Goal: Information Seeking & Learning: Check status

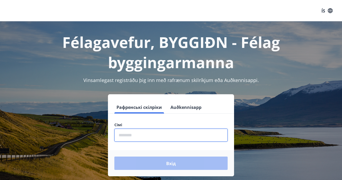
click at [168, 134] on input "phone" at bounding box center [170, 135] width 113 height 13
type input "********"
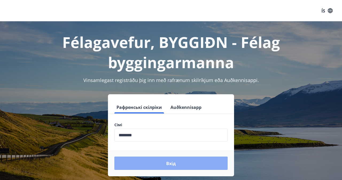
click at [167, 164] on font "Вхід" at bounding box center [171, 164] width 10 height 6
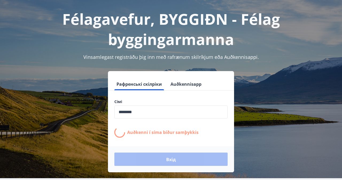
scroll to position [23, 0]
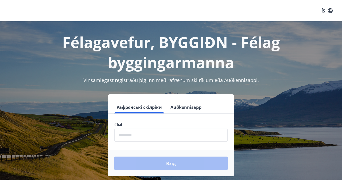
click at [148, 115] on form "Рафренські скілріки Auðkennisapp Сімі ​ Вхід" at bounding box center [171, 139] width 126 height 76
click at [148, 129] on input "phone" at bounding box center [170, 135] width 113 height 13
type input "********"
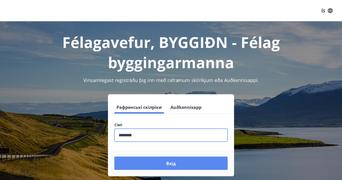
click at [155, 164] on button "Вхід" at bounding box center [170, 163] width 113 height 13
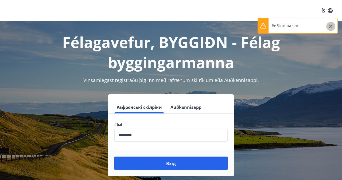
click at [331, 26] on icon "Закрити" at bounding box center [331, 27] width 4 height 4
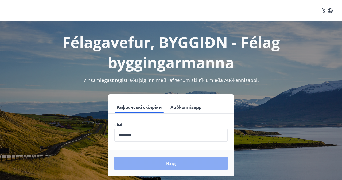
click at [177, 160] on button "Вхід" at bounding box center [170, 163] width 113 height 13
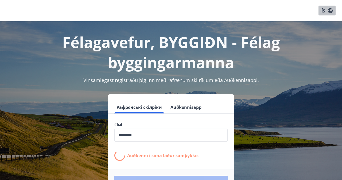
click at [324, 10] on font "ÍS" at bounding box center [323, 11] width 4 height 6
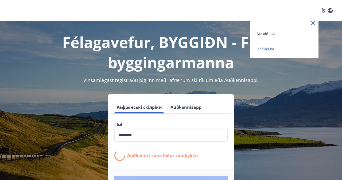
click at [293, 37] on div "Англійська" at bounding box center [284, 35] width 56 height 11
click at [279, 35] on div "Англійська" at bounding box center [284, 33] width 56 height 6
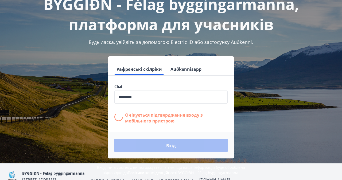
scroll to position [66, 0]
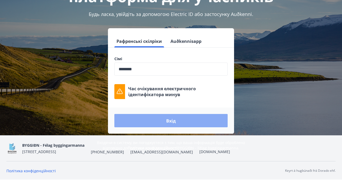
click at [218, 120] on button "Вхід" at bounding box center [170, 120] width 113 height 13
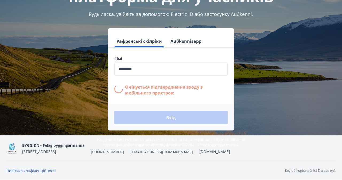
click at [218, 120] on div "Вхід" at bounding box center [171, 118] width 126 height 26
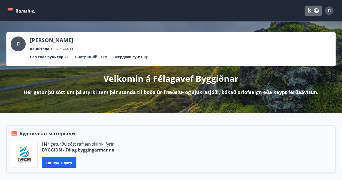
click at [310, 12] on font "ÍS" at bounding box center [309, 11] width 4 height 6
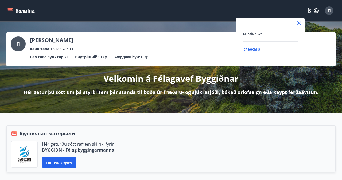
click at [273, 38] on div "Англійська" at bounding box center [270, 36] width 56 height 11
click at [271, 37] on div "Англійська" at bounding box center [270, 36] width 56 height 11
click at [254, 36] on font "Англійська" at bounding box center [252, 34] width 20 height 5
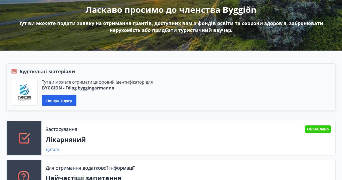
scroll to position [82, 0]
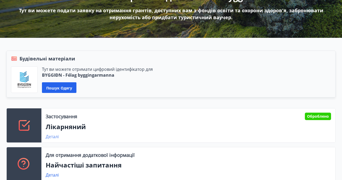
click at [55, 138] on font "Деталі" at bounding box center [52, 137] width 13 height 6
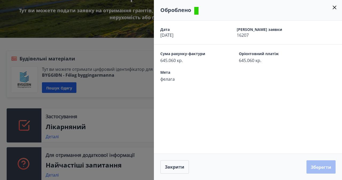
click at [336, 8] on icon at bounding box center [334, 7] width 6 height 6
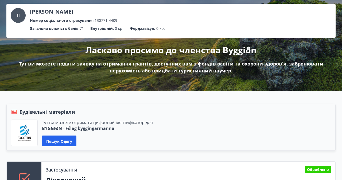
scroll to position [0, 0]
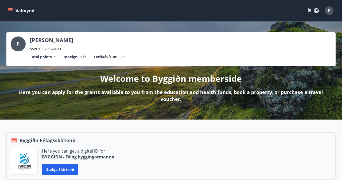
click at [229, 80] on p "Welcome to Byggiðn memberside" at bounding box center [170, 79] width 141 height 12
click at [10, 13] on icon "menu" at bounding box center [9, 10] width 5 height 5
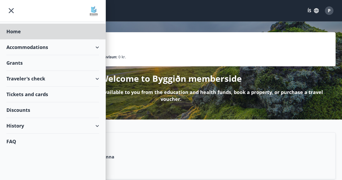
click at [38, 65] on div "Grants" at bounding box center [52, 63] width 93 height 16
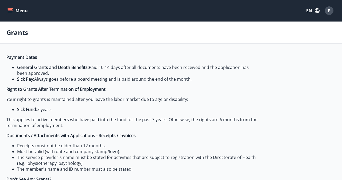
type input "***"
click at [9, 13] on icon "menu" at bounding box center [9, 10] width 5 height 5
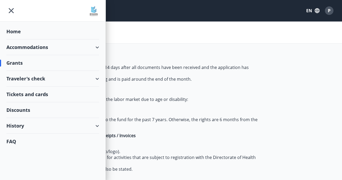
click at [37, 126] on div "History" at bounding box center [52, 126] width 93 height 16
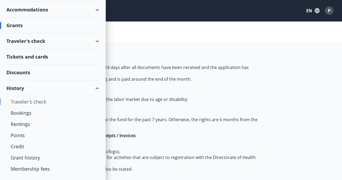
scroll to position [48, 0]
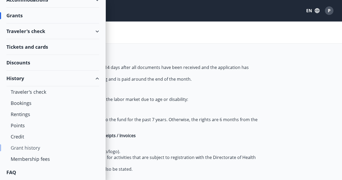
click at [32, 149] on div "Grant history" at bounding box center [53, 148] width 84 height 11
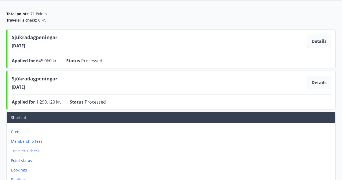
scroll to position [44, 0]
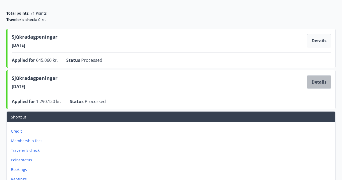
click at [317, 82] on button "Details" at bounding box center [319, 82] width 24 height 13
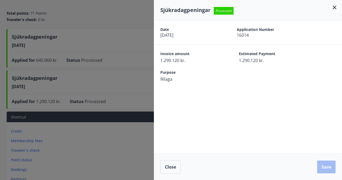
click at [333, 7] on icon at bounding box center [334, 7] width 6 height 6
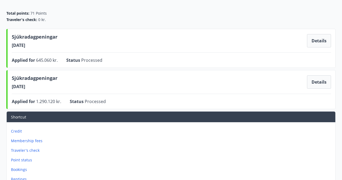
scroll to position [36, 0]
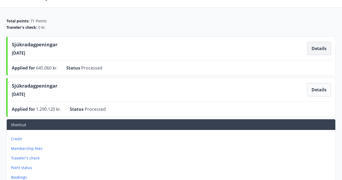
click at [316, 52] on button "Details" at bounding box center [319, 48] width 24 height 13
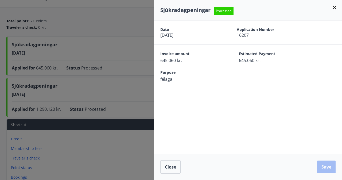
click at [335, 7] on icon at bounding box center [334, 7] width 6 height 6
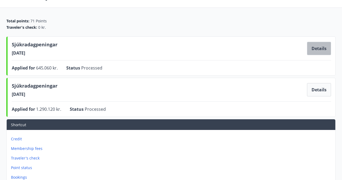
click at [314, 48] on button "Details" at bounding box center [319, 48] width 24 height 13
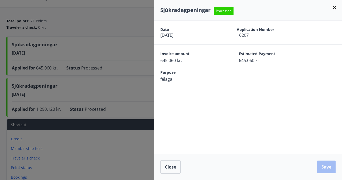
click at [337, 7] on icon at bounding box center [334, 7] width 6 height 6
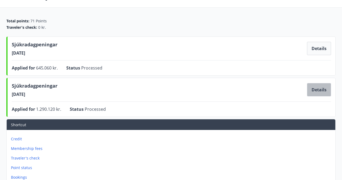
click at [319, 89] on button "Details" at bounding box center [319, 89] width 24 height 13
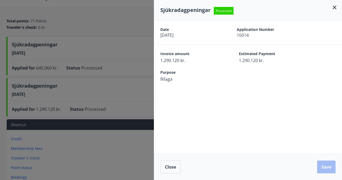
click at [166, 34] on span "[DATE]" at bounding box center [189, 35] width 58 height 6
click at [245, 36] on span "16014" at bounding box center [266, 35] width 58 height 6
click at [333, 10] on icon at bounding box center [334, 7] width 6 height 6
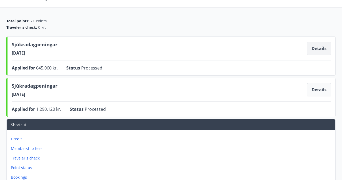
click at [321, 48] on button "Details" at bounding box center [319, 48] width 24 height 13
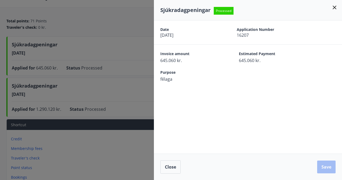
click at [333, 7] on icon at bounding box center [334, 7] width 6 height 6
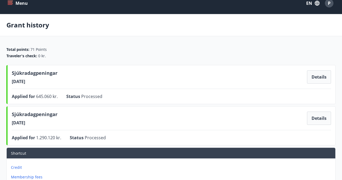
scroll to position [0, 0]
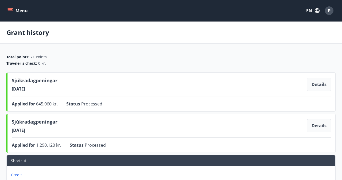
click at [12, 11] on icon "menu" at bounding box center [9, 10] width 5 height 5
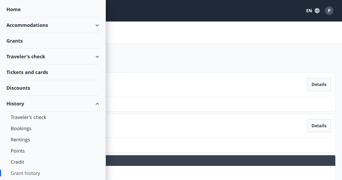
scroll to position [15, 0]
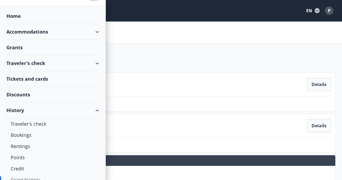
click at [30, 64] on div "Traveler's check" at bounding box center [52, 64] width 93 height 16
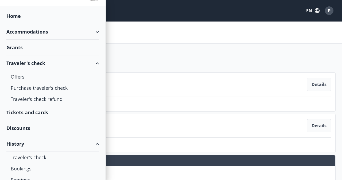
click at [30, 34] on div "Accommodations" at bounding box center [52, 32] width 93 height 16
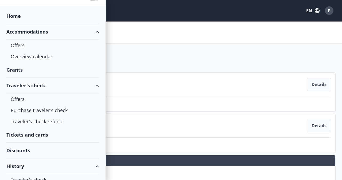
click at [22, 71] on div "Grants" at bounding box center [52, 70] width 93 height 16
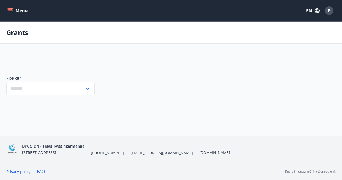
type input "***"
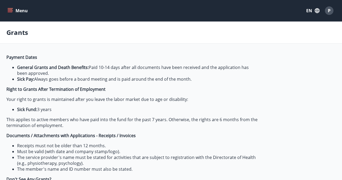
scroll to position [137, 0]
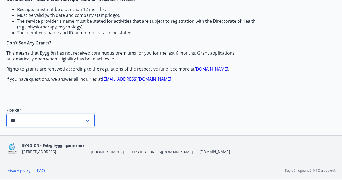
click at [31, 119] on input "***" at bounding box center [45, 120] width 78 height 13
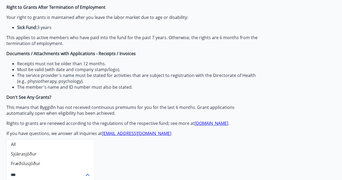
scroll to position [0, 0]
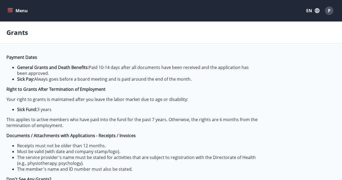
click at [9, 12] on icon "menu" at bounding box center [9, 10] width 5 height 5
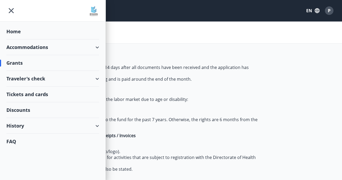
click at [15, 34] on div "Home" at bounding box center [52, 32] width 93 height 16
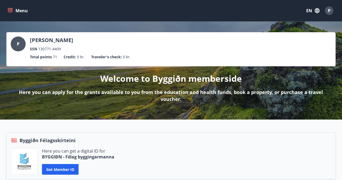
click at [326, 10] on div "P" at bounding box center [329, 10] width 9 height 9
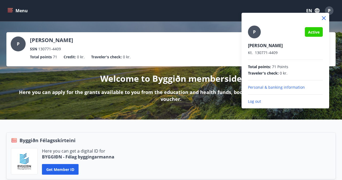
click at [326, 10] on div at bounding box center [171, 90] width 342 height 180
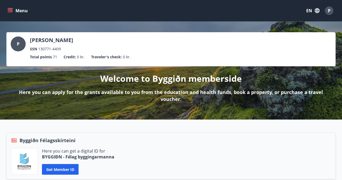
click at [312, 9] on button "EN" at bounding box center [313, 11] width 18 height 10
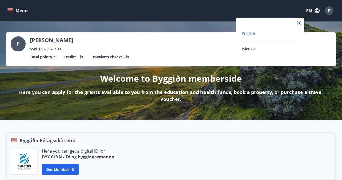
click at [313, 9] on div at bounding box center [171, 90] width 342 height 180
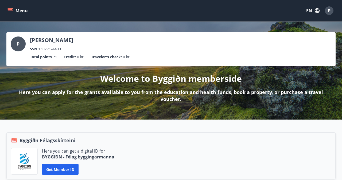
click at [12, 13] on icon "menu" at bounding box center [9, 10] width 5 height 5
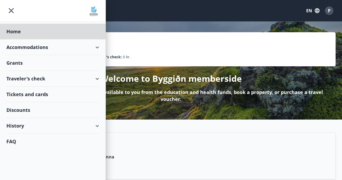
click at [18, 60] on div "Grants" at bounding box center [52, 63] width 93 height 16
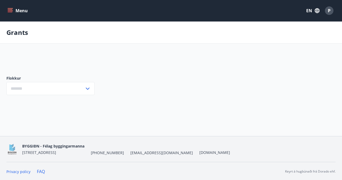
type input "***"
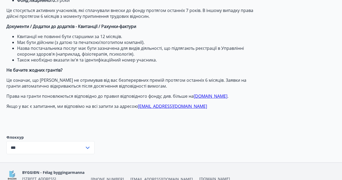
scroll to position [111, 0]
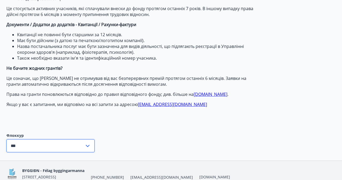
click at [72, 148] on input "***" at bounding box center [45, 146] width 78 height 13
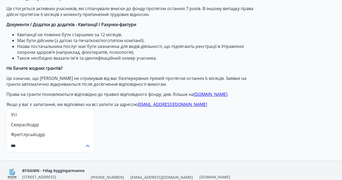
click at [131, 142] on div "Дати платежів Загальні гранти та виплати у разі смерті: виплачуються через 10-1…" at bounding box center [170, 52] width 329 height 218
click at [209, 95] on font "[DOMAIN_NAME]" at bounding box center [211, 95] width 34 height 6
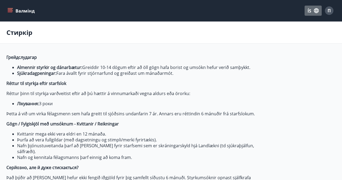
click at [316, 9] on icon "button" at bounding box center [316, 11] width 6 height 6
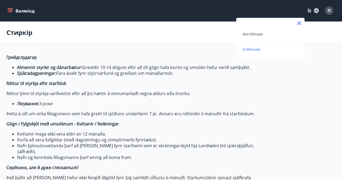
click at [309, 9] on div at bounding box center [171, 90] width 342 height 180
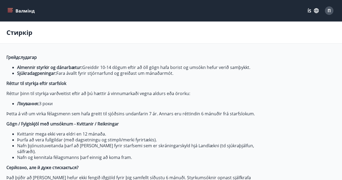
click at [309, 9] on font "ÍS" at bounding box center [309, 11] width 4 height 6
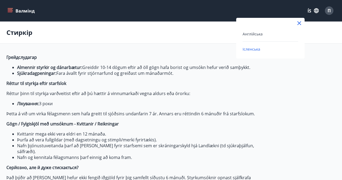
click at [263, 35] on div "Англійська" at bounding box center [270, 34] width 56 height 6
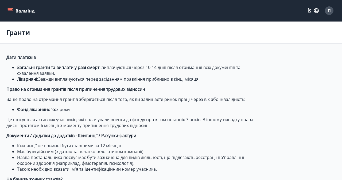
click at [13, 10] on button "Валмінд" at bounding box center [21, 11] width 30 height 10
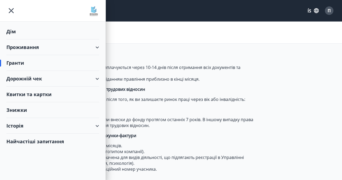
click at [32, 111] on div "Знижки" at bounding box center [52, 111] width 93 height 16
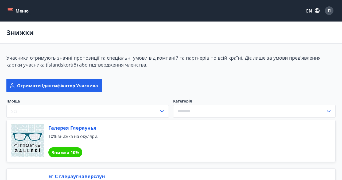
click at [14, 12] on button "Меню" at bounding box center [18, 11] width 24 height 10
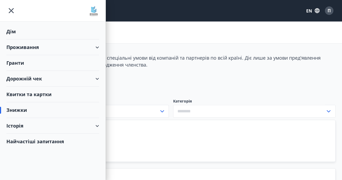
click at [36, 123] on div "Історія" at bounding box center [52, 126] width 93 height 16
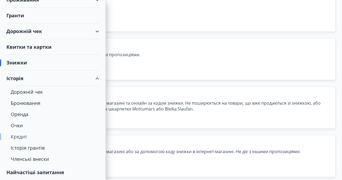
scroll to position [133, 0]
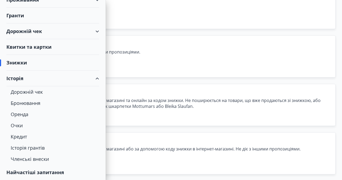
click at [31, 170] on font "Найчастіші запитання" at bounding box center [35, 173] width 58 height 6
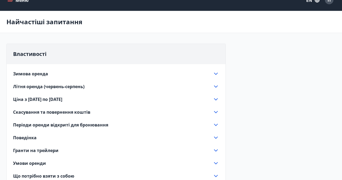
scroll to position [11, 0]
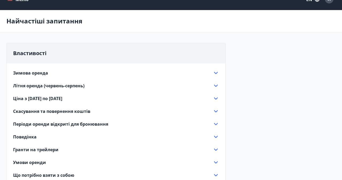
click at [77, 111] on font "Скасування та повернення коштів" at bounding box center [51, 112] width 77 height 6
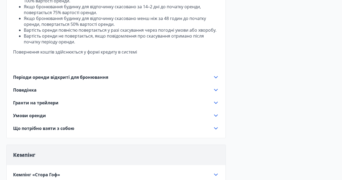
scroll to position [184, 0]
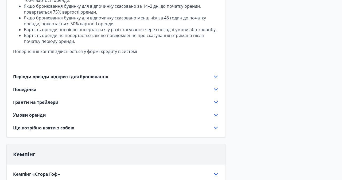
click at [74, 103] on div "Гранти на трейлери" at bounding box center [112, 103] width 199 height 6
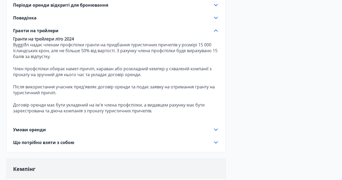
scroll to position [0, 0]
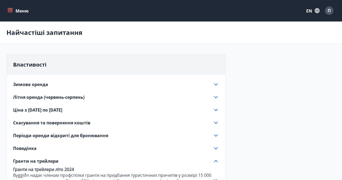
click at [47, 62] on div "Властивості" at bounding box center [116, 65] width 219 height 20
click at [48, 65] on div "Властивості" at bounding box center [116, 65] width 219 height 20
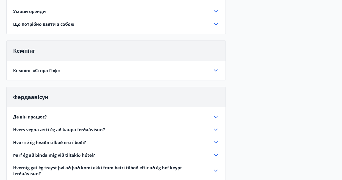
scroll to position [251, 0]
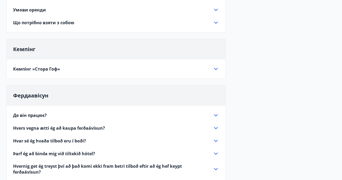
click at [39, 116] on font "Де він працює?" at bounding box center [30, 116] width 34 height 6
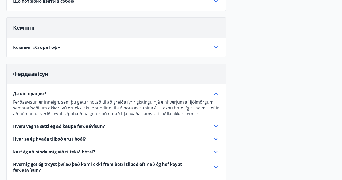
scroll to position [0, 0]
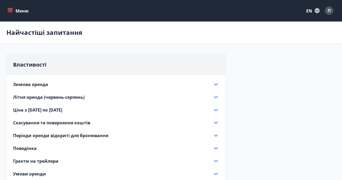
click at [4, 10] on div "Меню EN П" at bounding box center [171, 10] width 342 height 21
click at [8, 10] on icon "меню" at bounding box center [10, 9] width 5 height 1
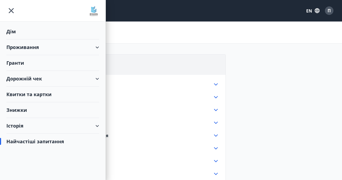
click at [94, 13] on img at bounding box center [93, 11] width 11 height 11
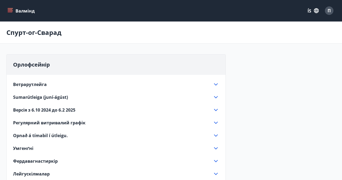
click at [6, 9] on button "Валмінд" at bounding box center [21, 11] width 30 height 10
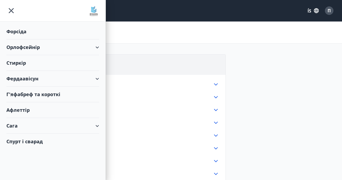
click at [308, 11] on font "ÍS" at bounding box center [309, 11] width 4 height 6
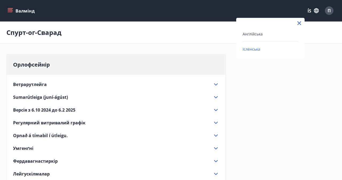
click at [274, 33] on div "Англійська" at bounding box center [270, 34] width 56 height 6
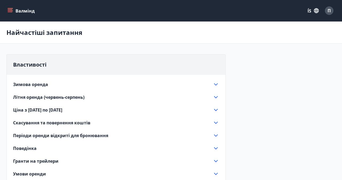
click at [9, 10] on icon "меню" at bounding box center [9, 10] width 5 height 5
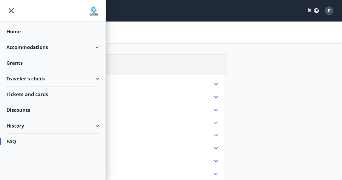
click at [33, 34] on div "Home" at bounding box center [52, 32] width 93 height 16
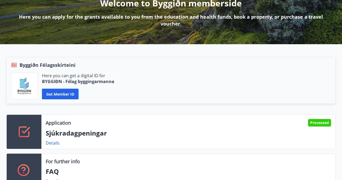
scroll to position [84, 0]
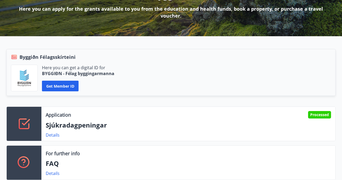
click at [49, 138] on div "Details" at bounding box center [55, 135] width 18 height 6
click at [71, 127] on p "Sjúkradagpeningar" at bounding box center [188, 125] width 285 height 9
click at [53, 136] on link "Details" at bounding box center [53, 135] width 14 height 6
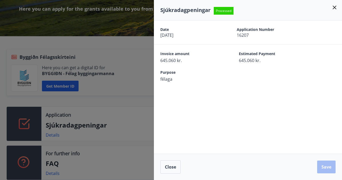
click at [335, 4] on icon at bounding box center [334, 7] width 6 height 6
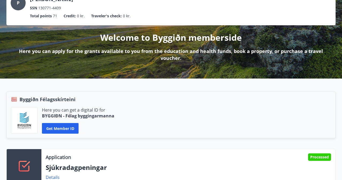
scroll to position [43, 0]
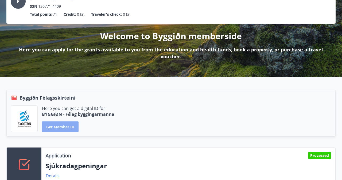
click at [61, 127] on button "Get member ID" at bounding box center [60, 127] width 37 height 11
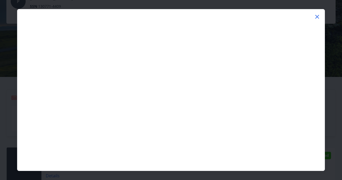
click at [318, 16] on icon at bounding box center [317, 17] width 6 height 6
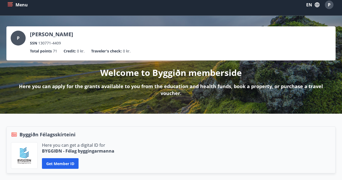
scroll to position [6, 0]
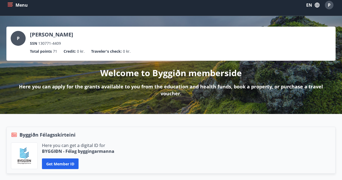
click at [101, 54] on p "Traveler's check :" at bounding box center [106, 52] width 31 height 6
click at [76, 52] on li "Credit : 0 kr." at bounding box center [74, 52] width 21 height 6
click at [56, 52] on span "71" at bounding box center [55, 52] width 4 height 6
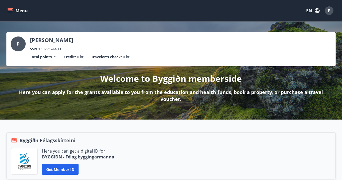
click at [10, 12] on icon "menu" at bounding box center [10, 12] width 5 height 1
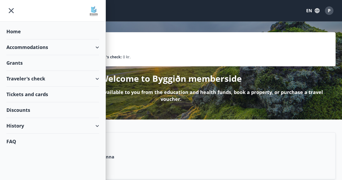
click at [25, 62] on div "Grants" at bounding box center [52, 63] width 93 height 16
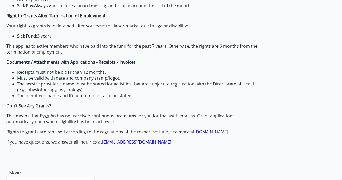
scroll to position [137, 0]
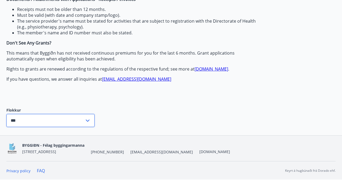
click at [65, 127] on input "***" at bounding box center [45, 120] width 78 height 13
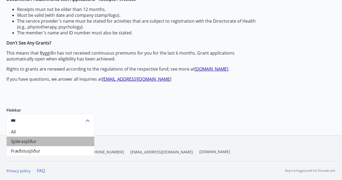
click at [40, 141] on li "Sjúkrasjóður" at bounding box center [51, 142] width 88 height 10
type input "**********"
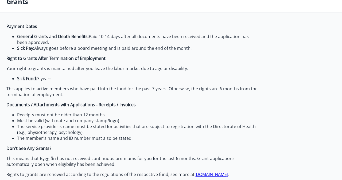
scroll to position [0, 0]
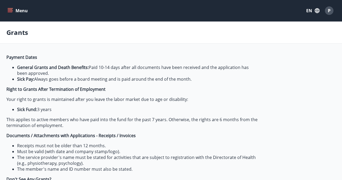
click at [327, 10] on div "P" at bounding box center [329, 10] width 9 height 9
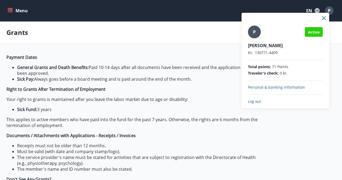
click at [289, 92] on div "P Active [PERSON_NAME] Kt. 130771-4409 Total points : 71 Points Traveler's chec…" at bounding box center [285, 65] width 75 height 79
click at [286, 88] on p "Personal & banking information" at bounding box center [285, 87] width 75 height 5
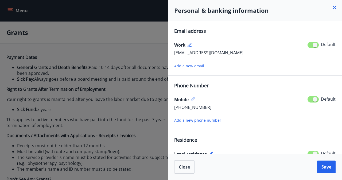
scroll to position [72, 0]
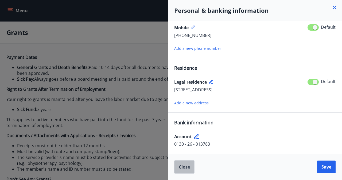
click at [186, 171] on button "Close" at bounding box center [184, 167] width 20 height 13
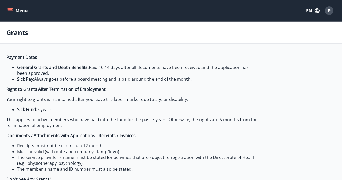
click at [10, 14] on button "Menu" at bounding box center [17, 11] width 23 height 10
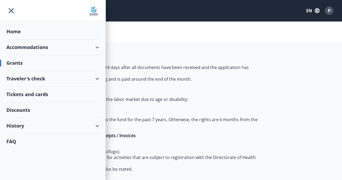
click at [38, 113] on div "Discounts" at bounding box center [52, 111] width 93 height 16
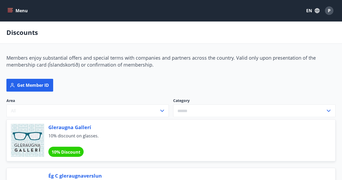
click at [4, 9] on div "Menu EN P" at bounding box center [171, 10] width 342 height 21
click at [10, 11] on icon "menu" at bounding box center [9, 10] width 5 height 5
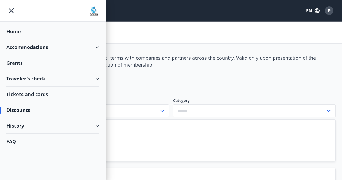
click at [40, 131] on div "History" at bounding box center [52, 126] width 93 height 16
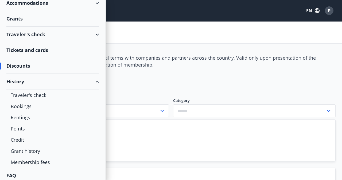
scroll to position [46, 0]
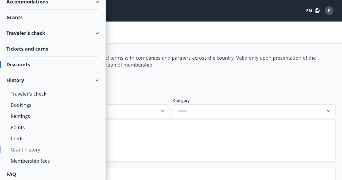
click at [20, 145] on div "Grant history" at bounding box center [53, 149] width 84 height 11
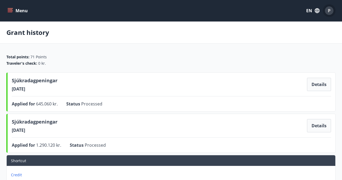
click at [331, 9] on div "P" at bounding box center [329, 10] width 9 height 9
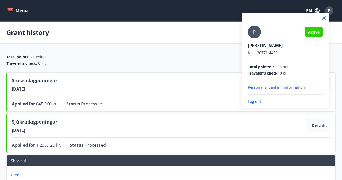
click at [170, 39] on div at bounding box center [171, 90] width 342 height 180
